Goal: Information Seeking & Learning: Check status

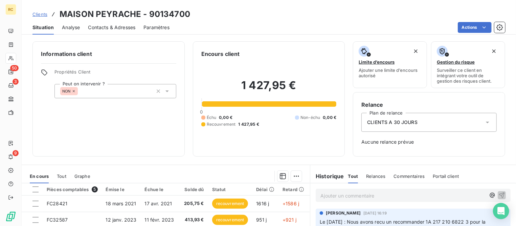
scroll to position [84, 0]
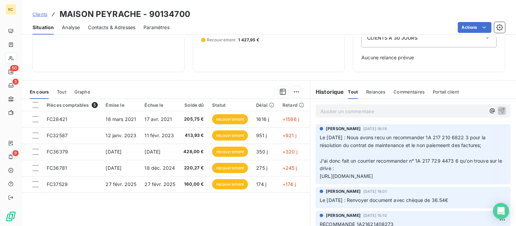
click at [40, 15] on span "Clients" at bounding box center [40, 14] width 15 height 5
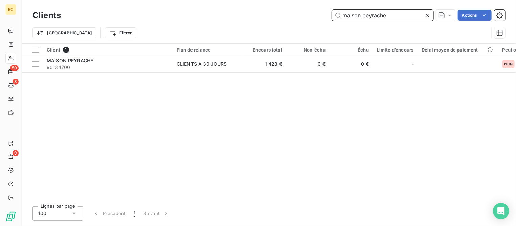
drag, startPoint x: 391, startPoint y: 14, endPoint x: 286, endPoint y: 15, distance: 105.3
click at [286, 15] on div "maison peyrache Actions" at bounding box center [287, 15] width 436 height 11
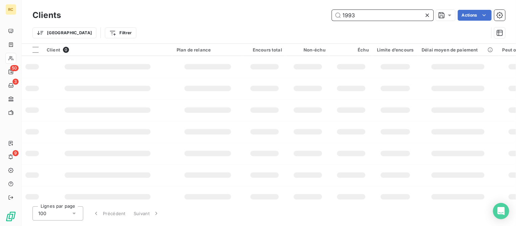
type input "1993"
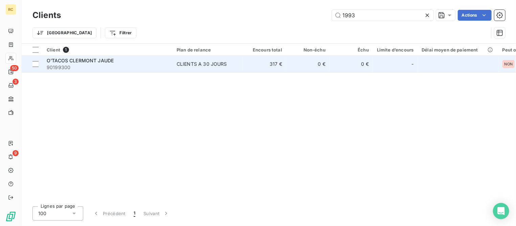
click at [124, 60] on div "O'TACOS CLERMONT JAUDE" at bounding box center [108, 60] width 122 height 7
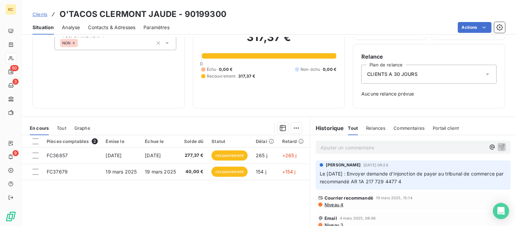
scroll to position [84, 0]
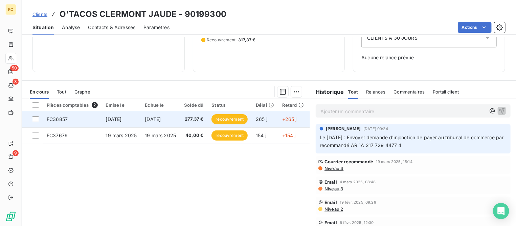
click at [215, 119] on span "recouvrement" at bounding box center [230, 119] width 36 height 10
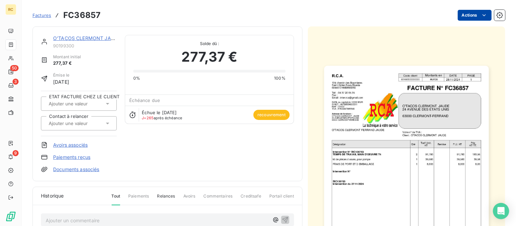
click at [467, 16] on html "RC 50 3 9 Factures FC36857 Actions O'TACOS CLERMONT JAUDE 90199300 Montant init…" at bounding box center [258, 113] width 516 height 226
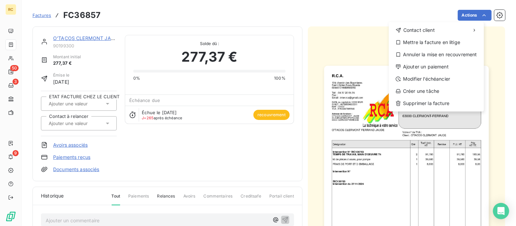
click at [269, 116] on html "RC 50 3 9 Factures FC36857 Actions Contact client Mettre la facture en litige A…" at bounding box center [258, 113] width 516 height 226
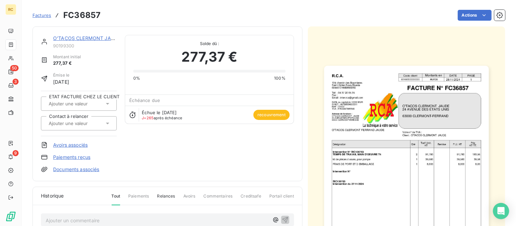
click at [411, 117] on img "button" at bounding box center [406, 182] width 165 height 233
